Goal: Browse casually: Explore the website without a specific task or goal

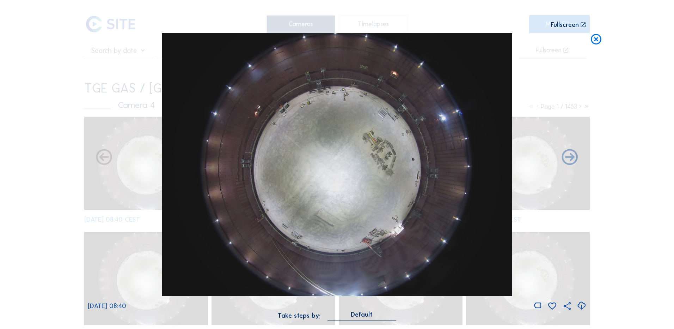
click at [581, 306] on icon at bounding box center [582, 306] width 10 height 12
click at [597, 38] on icon at bounding box center [596, 39] width 13 height 13
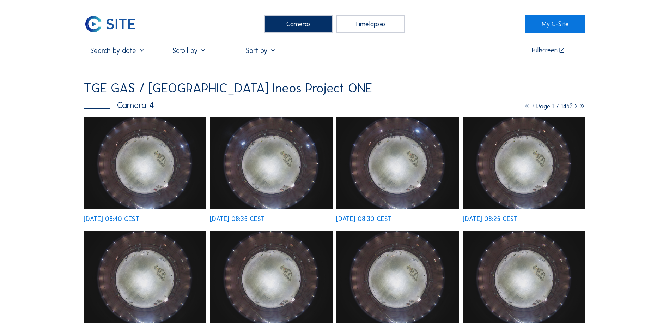
click at [289, 23] on div "Cameras" at bounding box center [298, 24] width 68 height 18
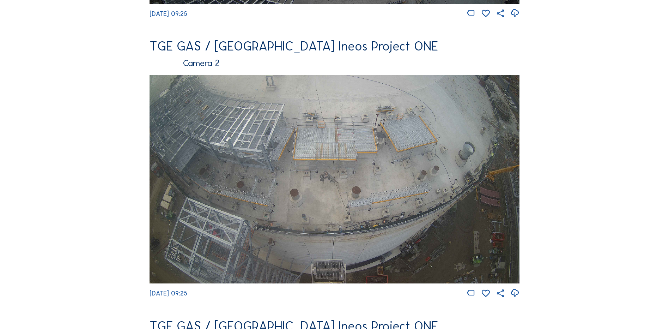
scroll to position [282, 0]
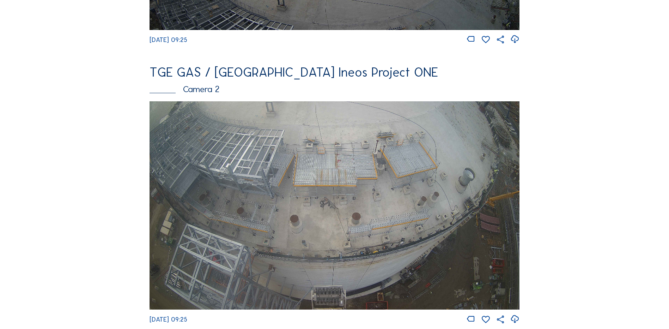
click at [251, 191] on img at bounding box center [335, 205] width 370 height 208
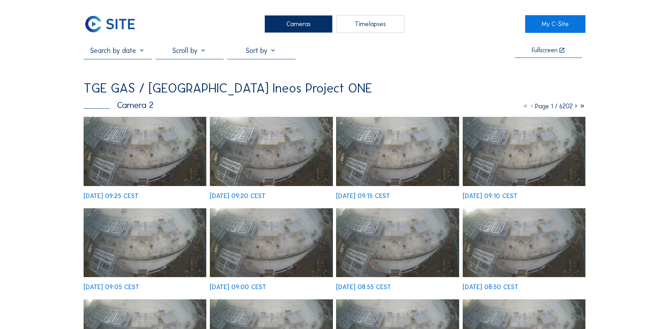
click at [152, 155] on img at bounding box center [145, 151] width 123 height 69
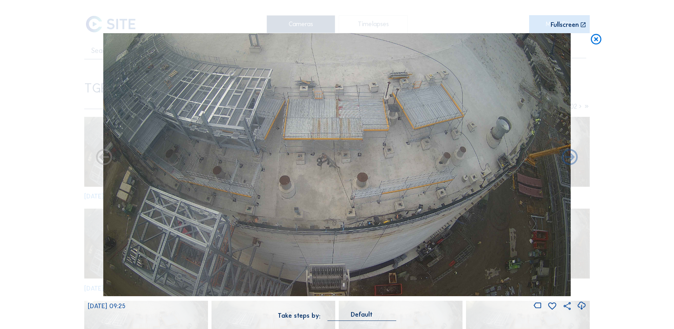
click at [598, 38] on icon at bounding box center [596, 39] width 13 height 13
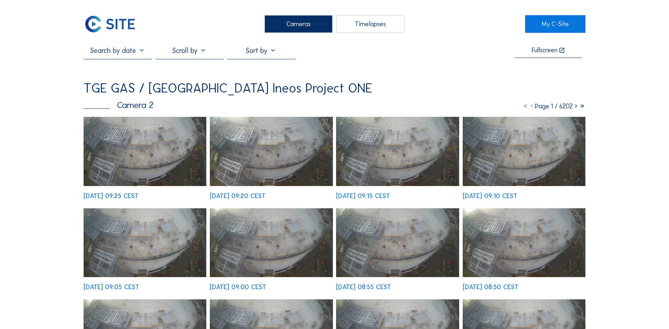
click at [288, 20] on div "Cameras" at bounding box center [298, 24] width 68 height 18
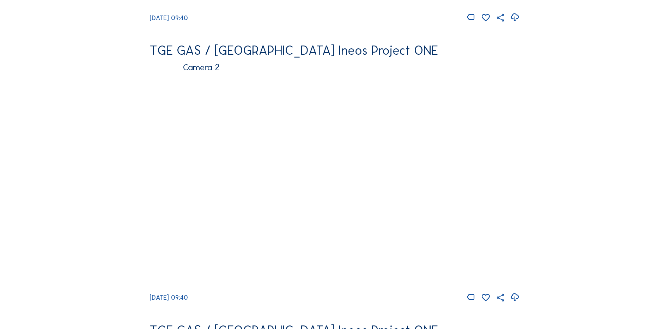
scroll to position [282, 0]
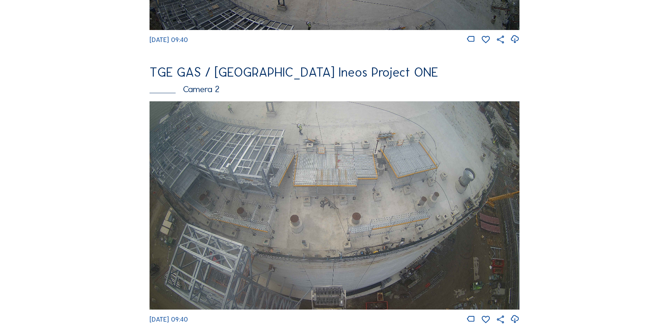
click at [275, 164] on img at bounding box center [335, 205] width 370 height 208
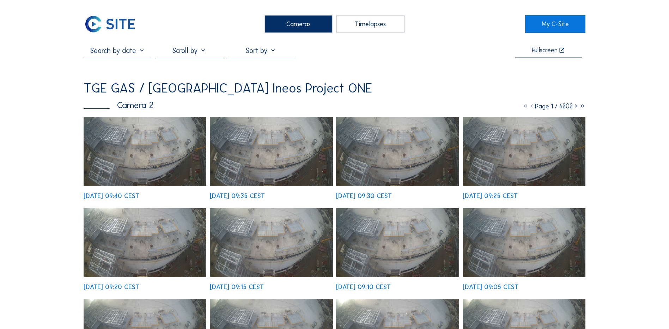
click at [157, 154] on img at bounding box center [145, 151] width 123 height 69
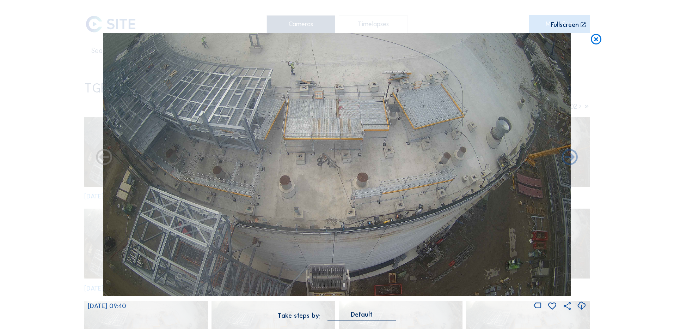
click at [582, 306] on icon at bounding box center [582, 306] width 10 height 12
